Goal: Task Accomplishment & Management: Use online tool/utility

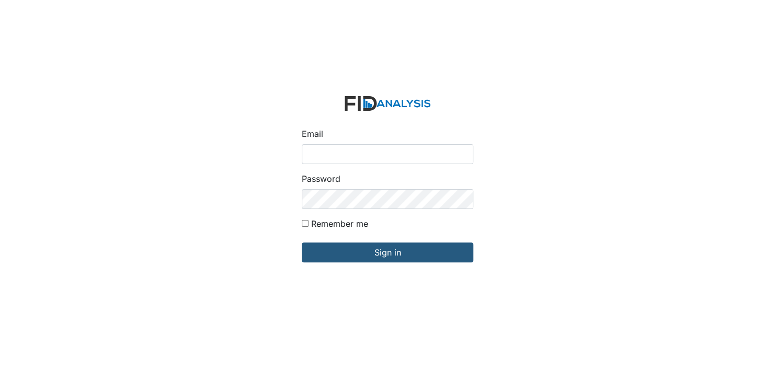
click at [327, 155] on input "Email" at bounding box center [388, 154] width 172 height 20
type input "[EMAIL_ADDRESS][DOMAIN_NAME]"
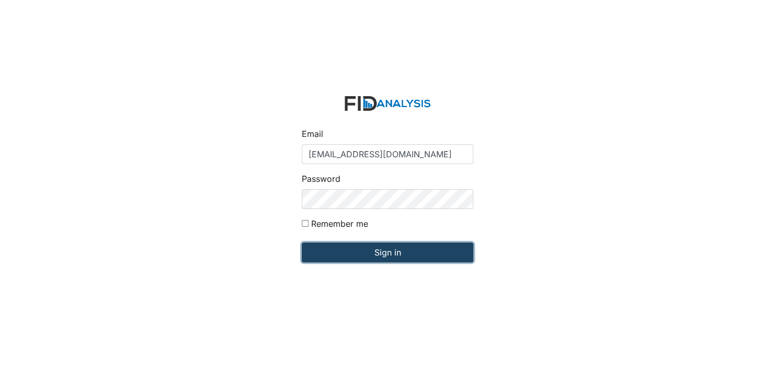
click at [380, 256] on input "Sign in" at bounding box center [388, 253] width 172 height 20
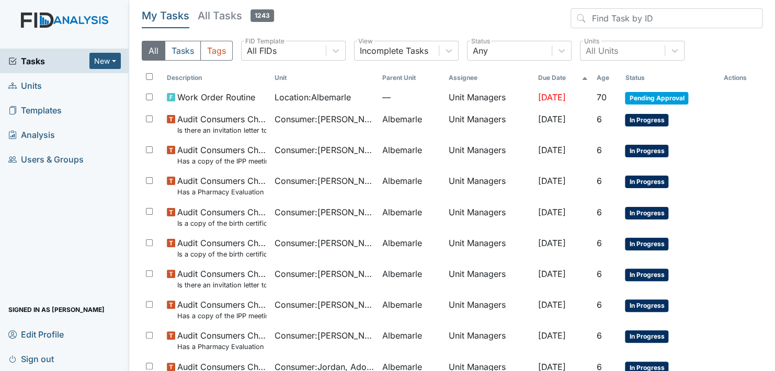
click at [90, 87] on link "Units" at bounding box center [64, 85] width 129 height 25
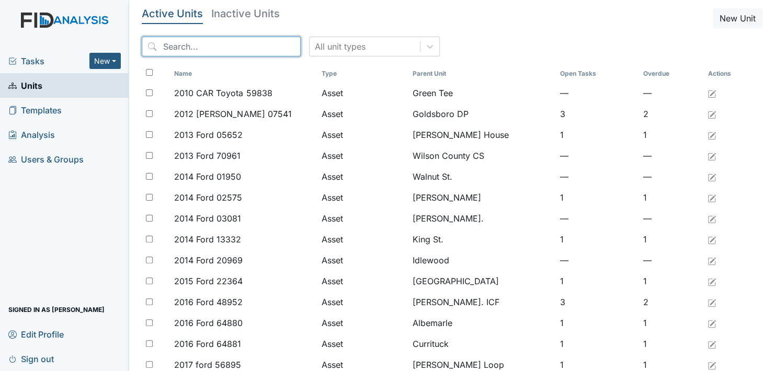
click at [171, 47] on input "search" at bounding box center [221, 47] width 159 height 20
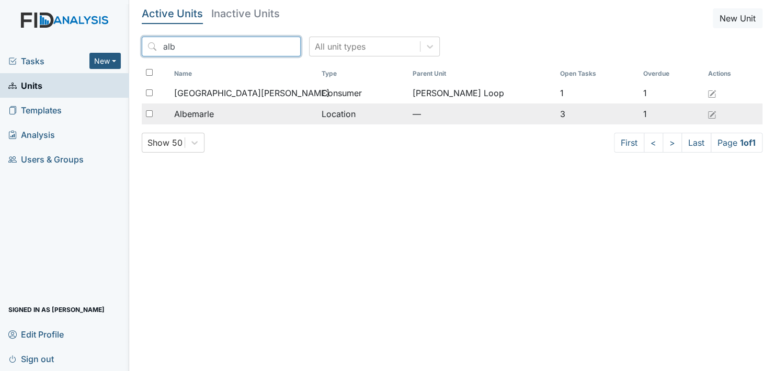
type input "alb"
click at [208, 113] on span "Albemarle" at bounding box center [194, 114] width 40 height 13
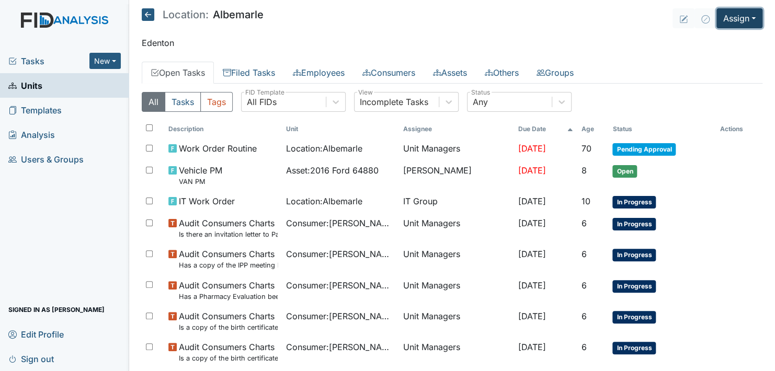
click at [730, 19] on button "Assign" at bounding box center [739, 18] width 46 height 20
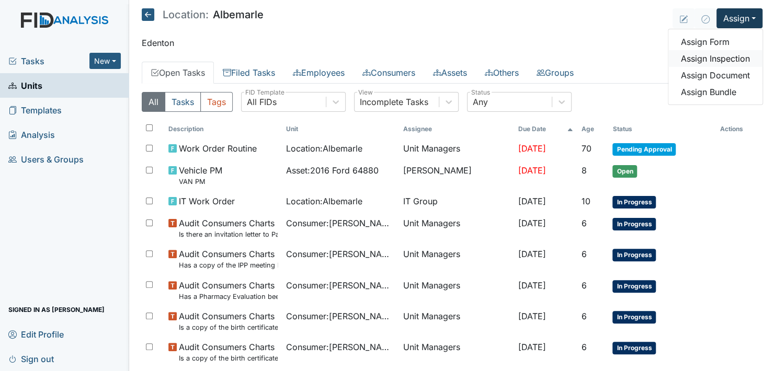
click at [724, 60] on link "Assign Inspection" at bounding box center [715, 58] width 94 height 17
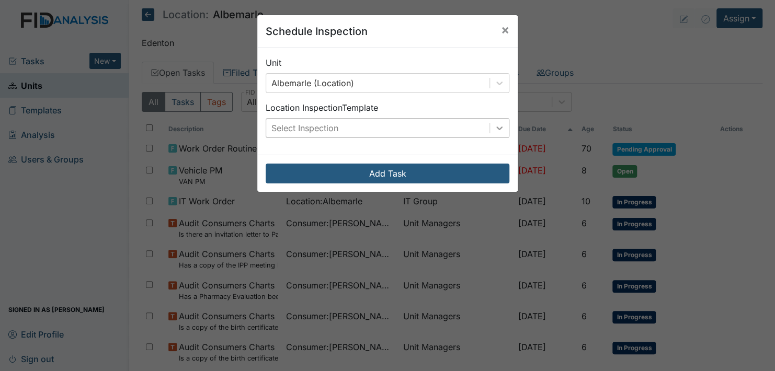
click at [494, 124] on icon at bounding box center [499, 128] width 10 height 10
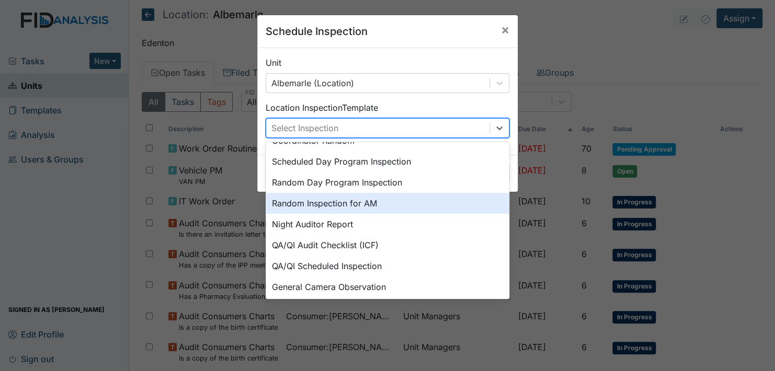
scroll to position [180, 0]
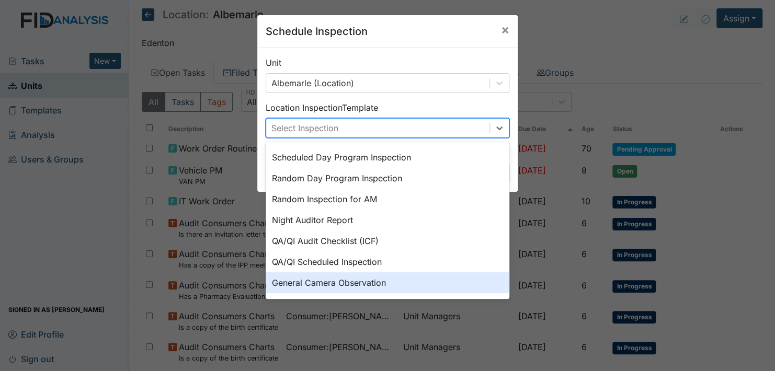
click at [364, 282] on div "General Camera Observation" at bounding box center [388, 282] width 244 height 21
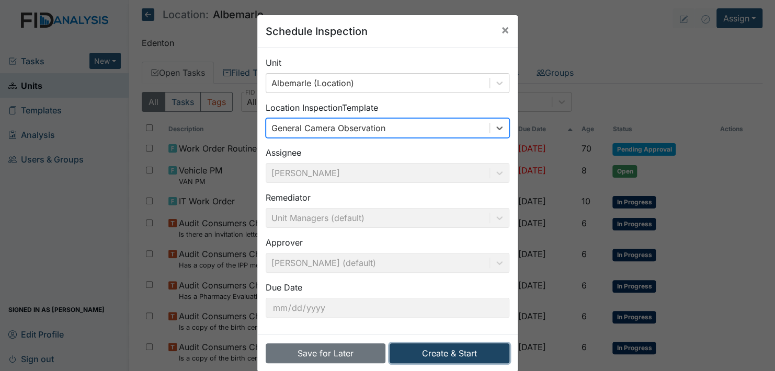
click at [442, 350] on button "Create & Start" at bounding box center [450, 354] width 120 height 20
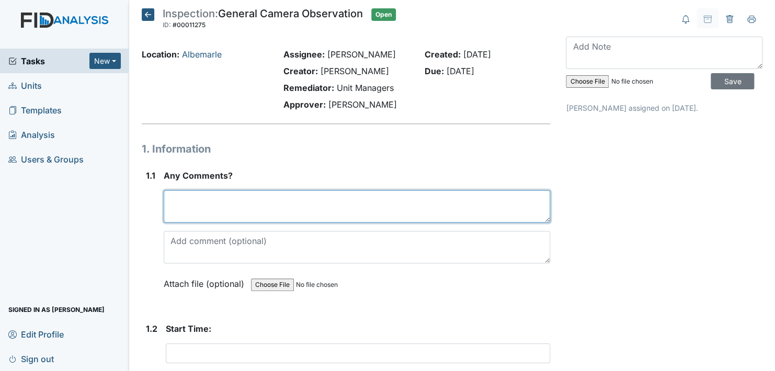
click at [219, 212] on textarea at bounding box center [357, 206] width 386 height 32
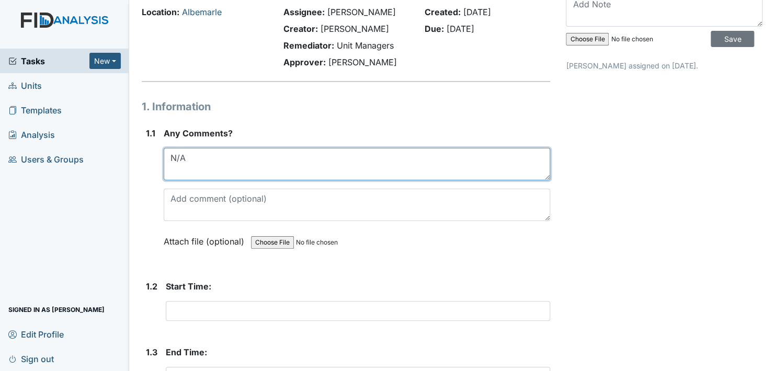
scroll to position [105, 0]
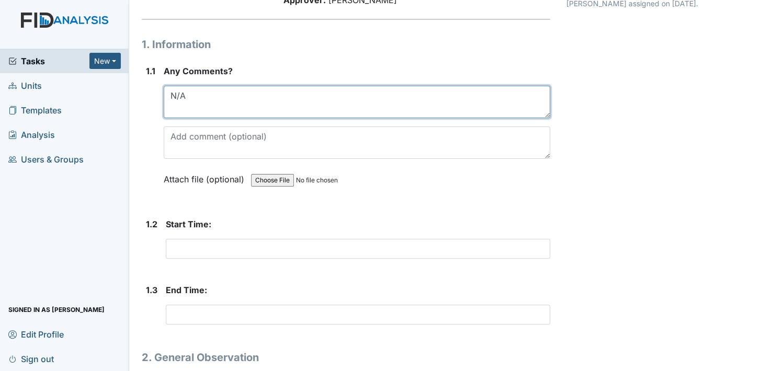
type textarea "N/A"
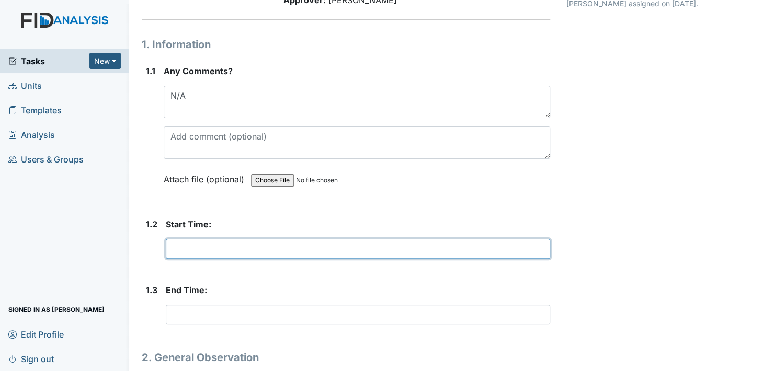
click at [210, 249] on input "text" at bounding box center [358, 249] width 384 height 20
type input "N/A"
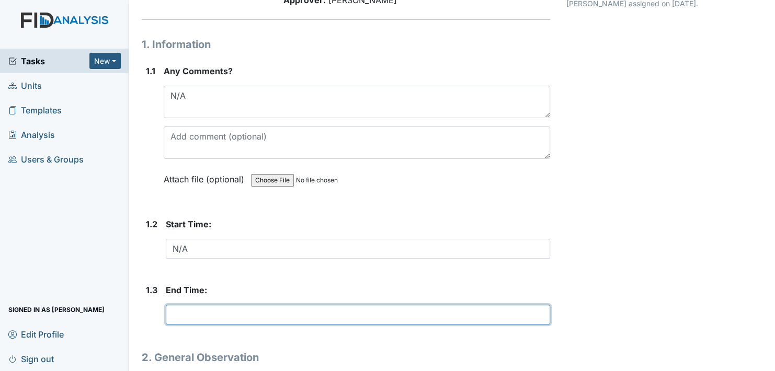
click at [199, 311] on input "text" at bounding box center [358, 315] width 384 height 20
type input "N/A"
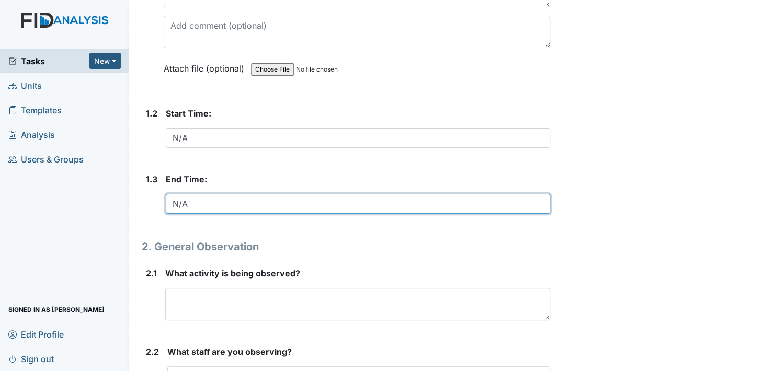
scroll to position [261, 0]
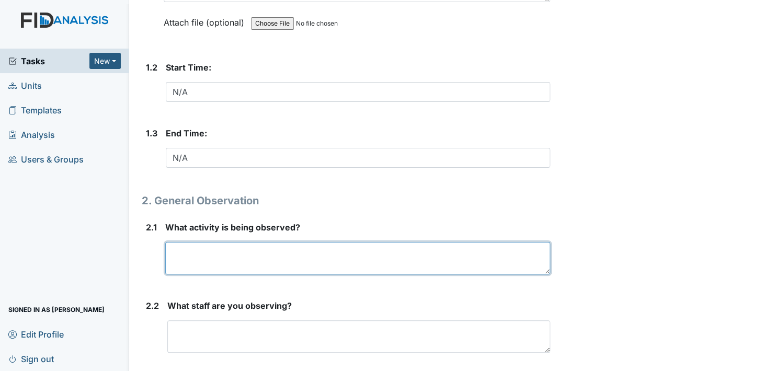
click at [196, 256] on textarea at bounding box center [357, 258] width 385 height 32
type textarea "N/A"
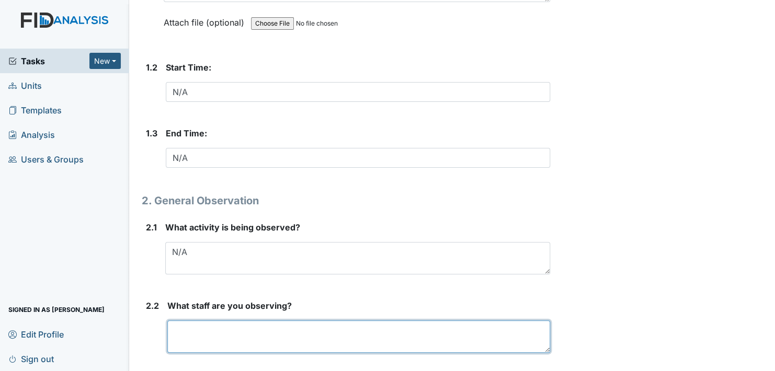
click at [228, 332] on textarea at bounding box center [358, 337] width 383 height 32
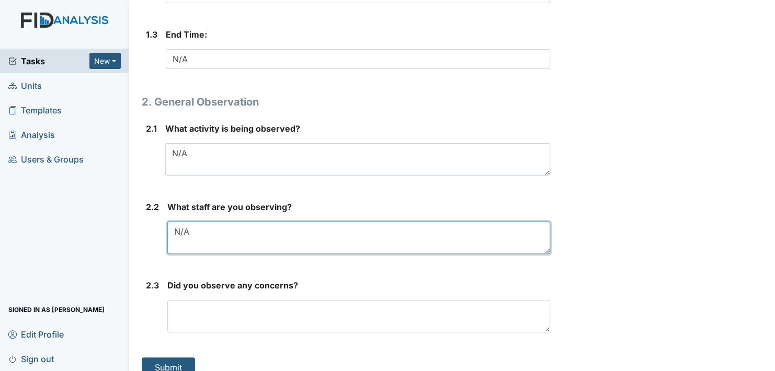
scroll to position [373, 0]
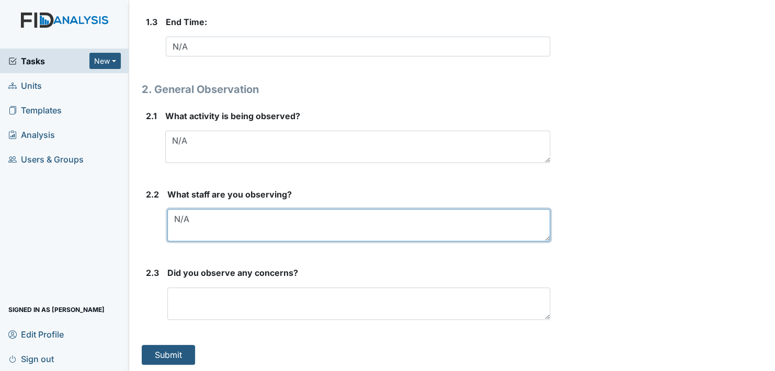
type textarea "N/A"
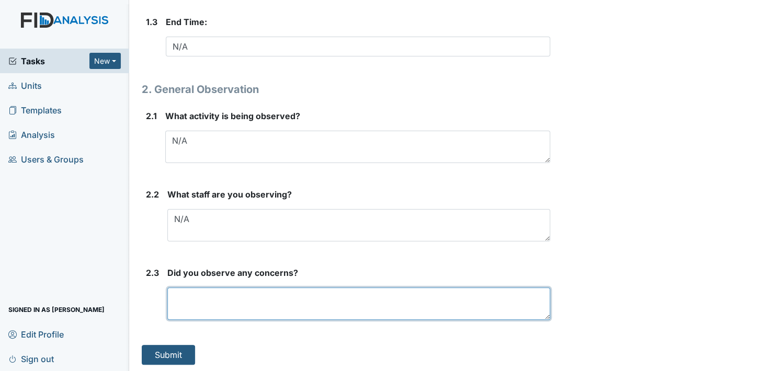
click at [197, 302] on textarea at bounding box center [358, 304] width 383 height 32
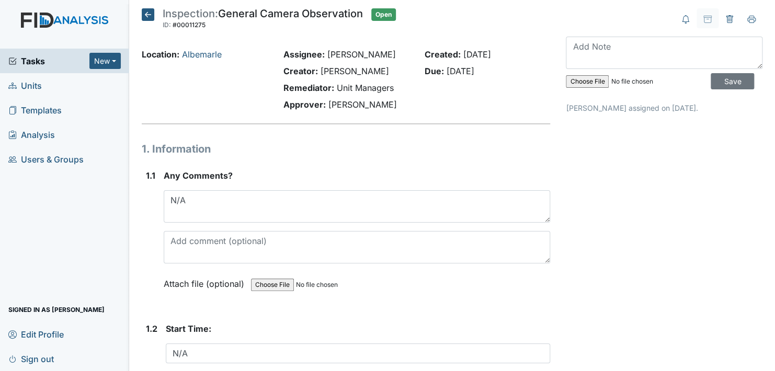
scroll to position [0, 0]
type textarea "N/A"
click at [613, 48] on textarea at bounding box center [664, 53] width 197 height 32
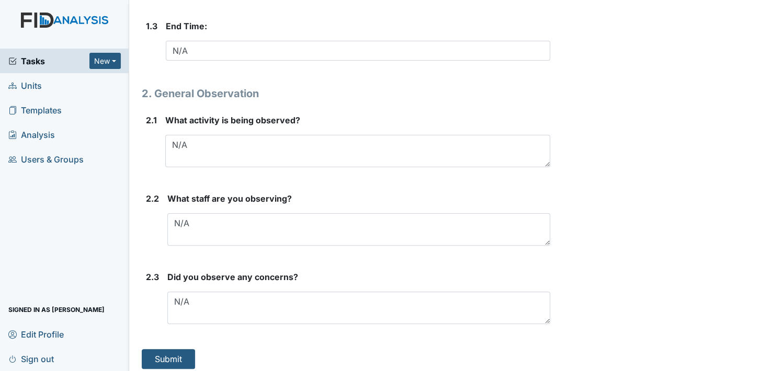
scroll to position [373, 0]
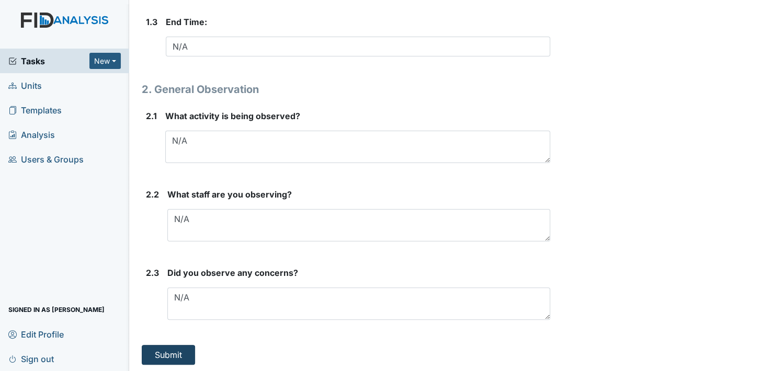
type textarea "Internet and Camera are not working"
click at [181, 351] on button "Submit" at bounding box center [168, 355] width 53 height 20
